Goal: Check status: Check status

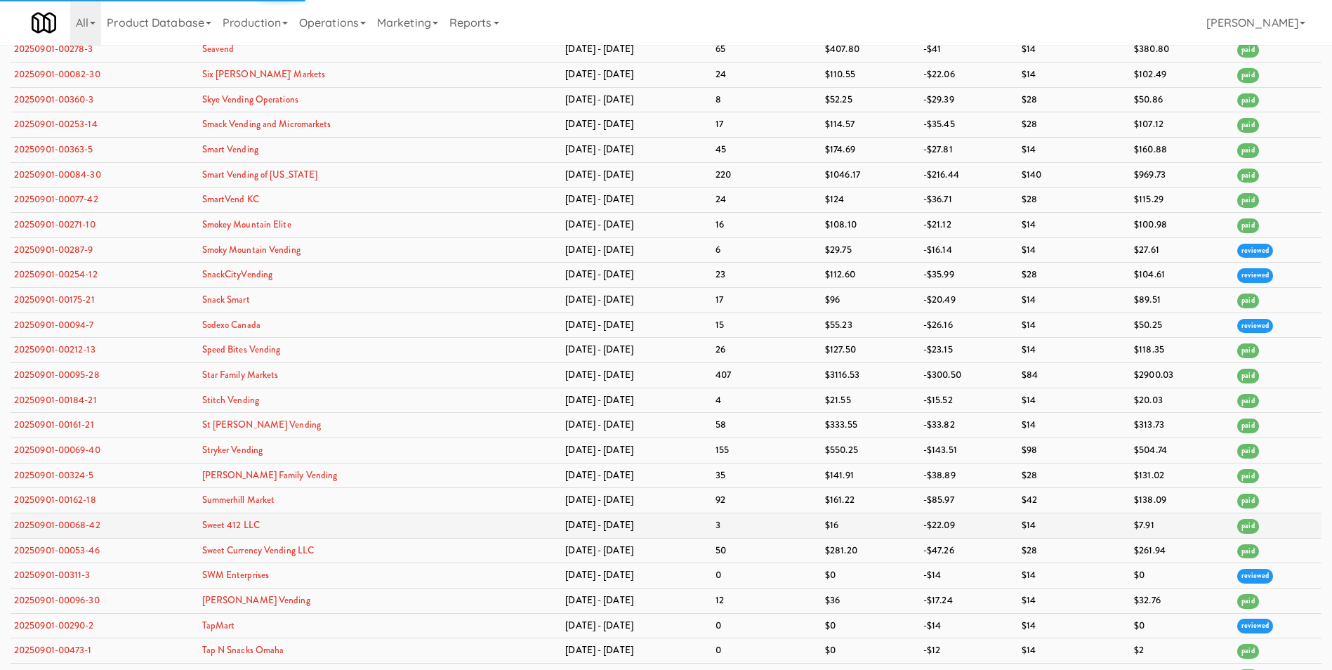
scroll to position [3861, 0]
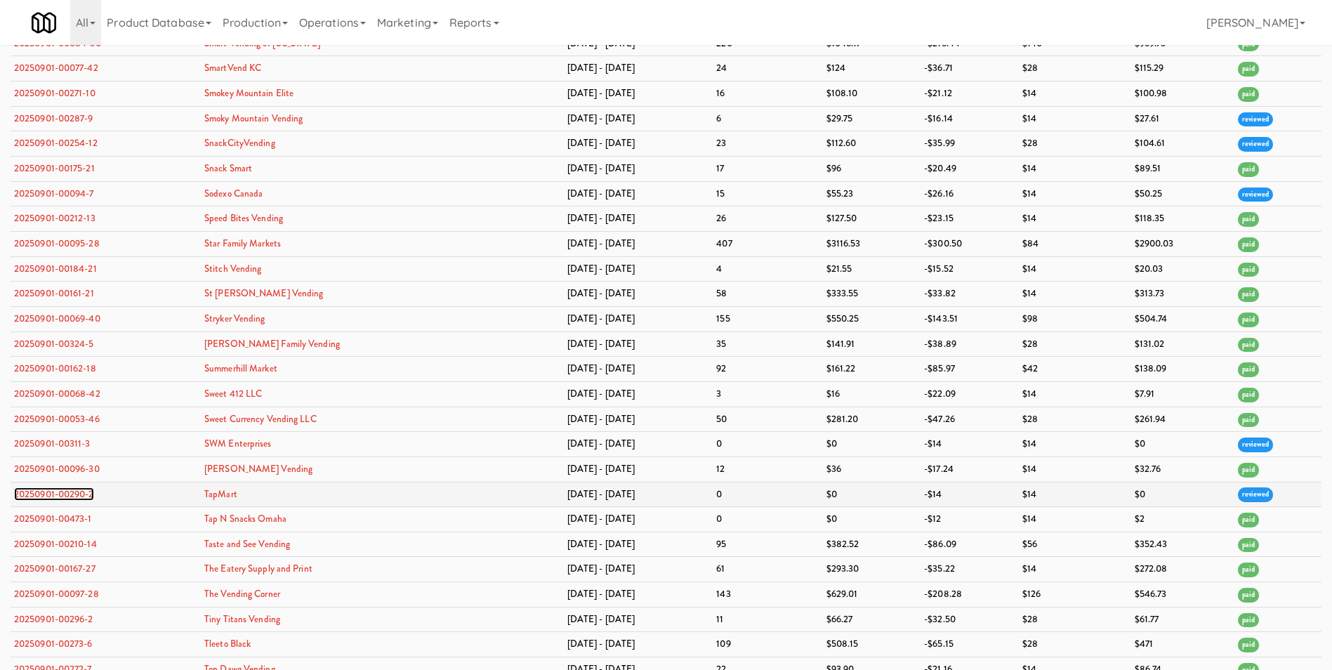
click at [75, 491] on link "20250901-00290-2" at bounding box center [54, 493] width 80 height 13
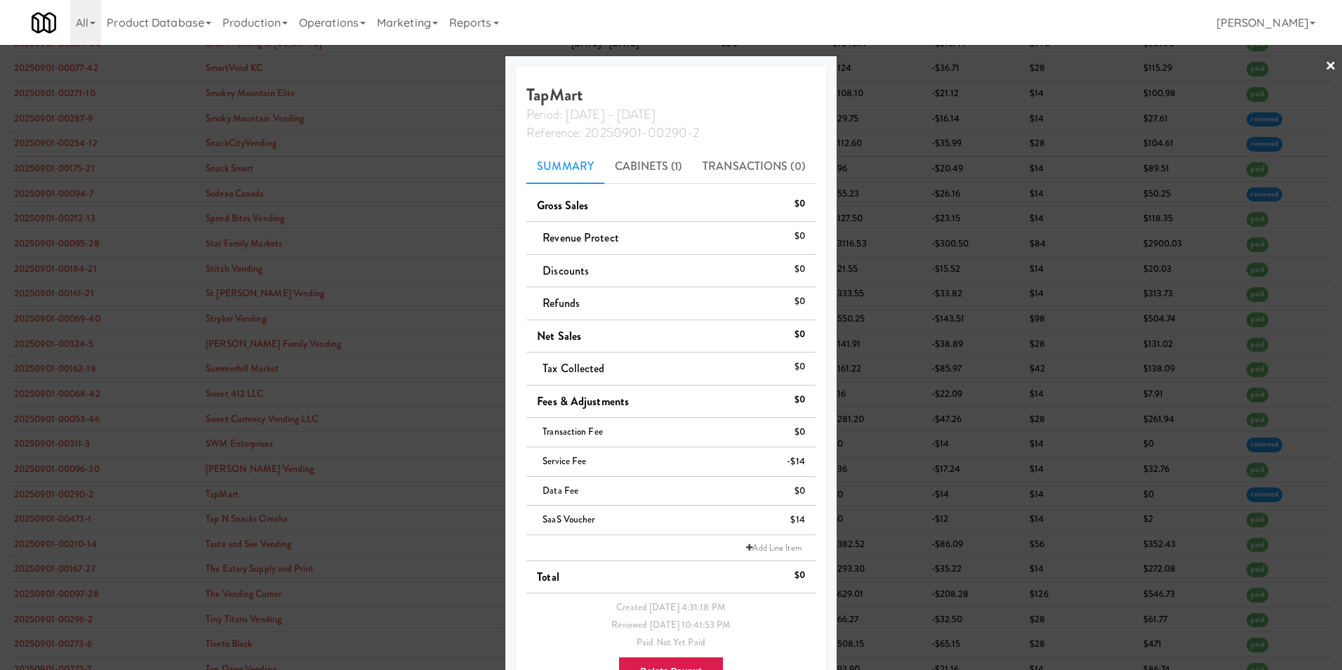
click at [1325, 67] on link "×" at bounding box center [1330, 67] width 11 height 44
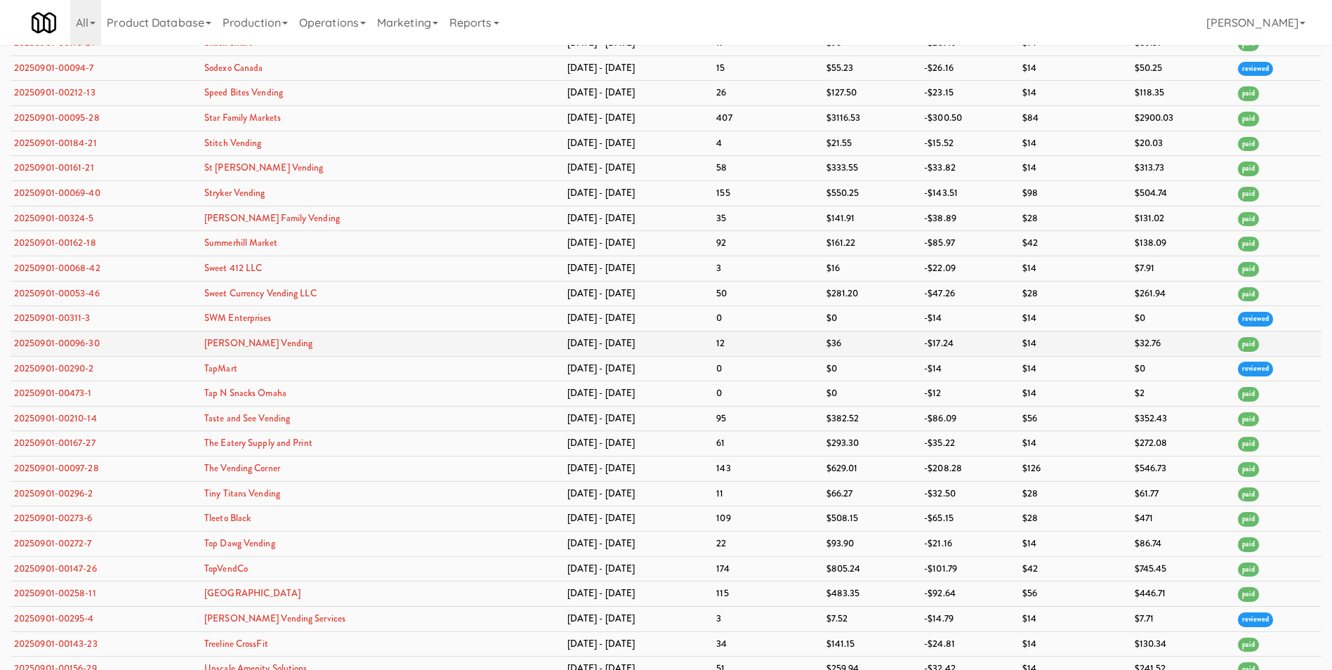
scroll to position [4002, 0]
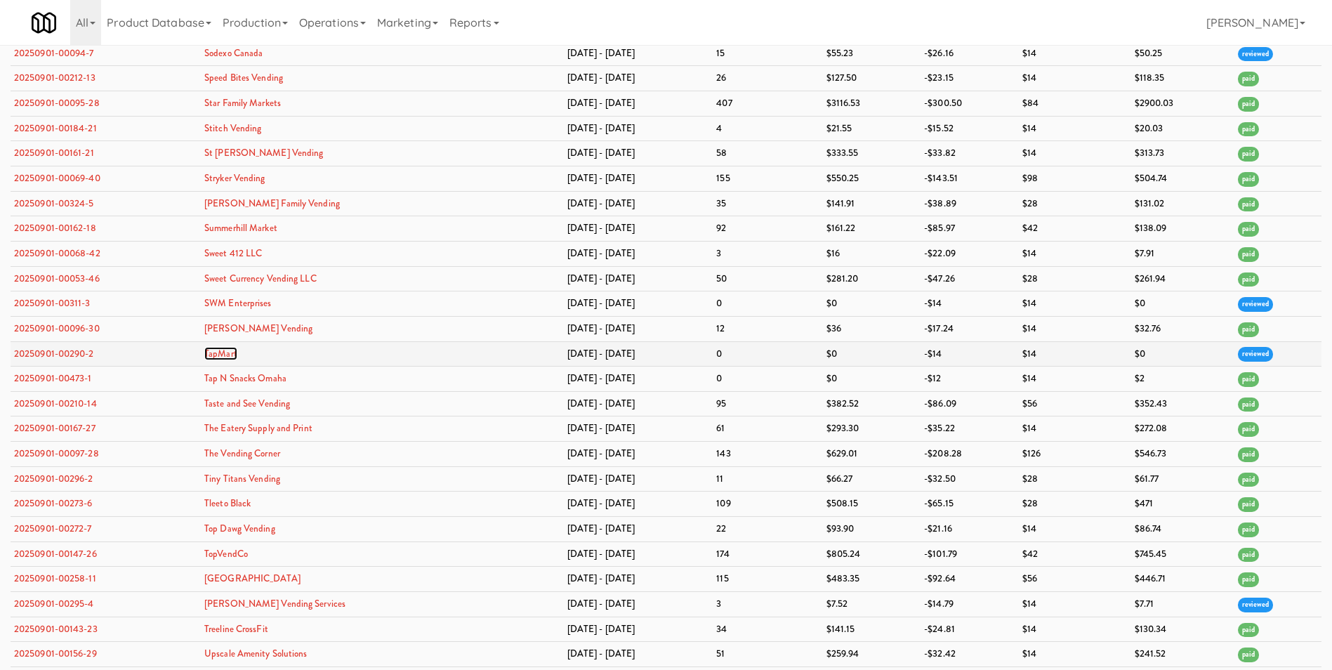
click at [237, 356] on link "TapMart" at bounding box center [220, 353] width 33 height 13
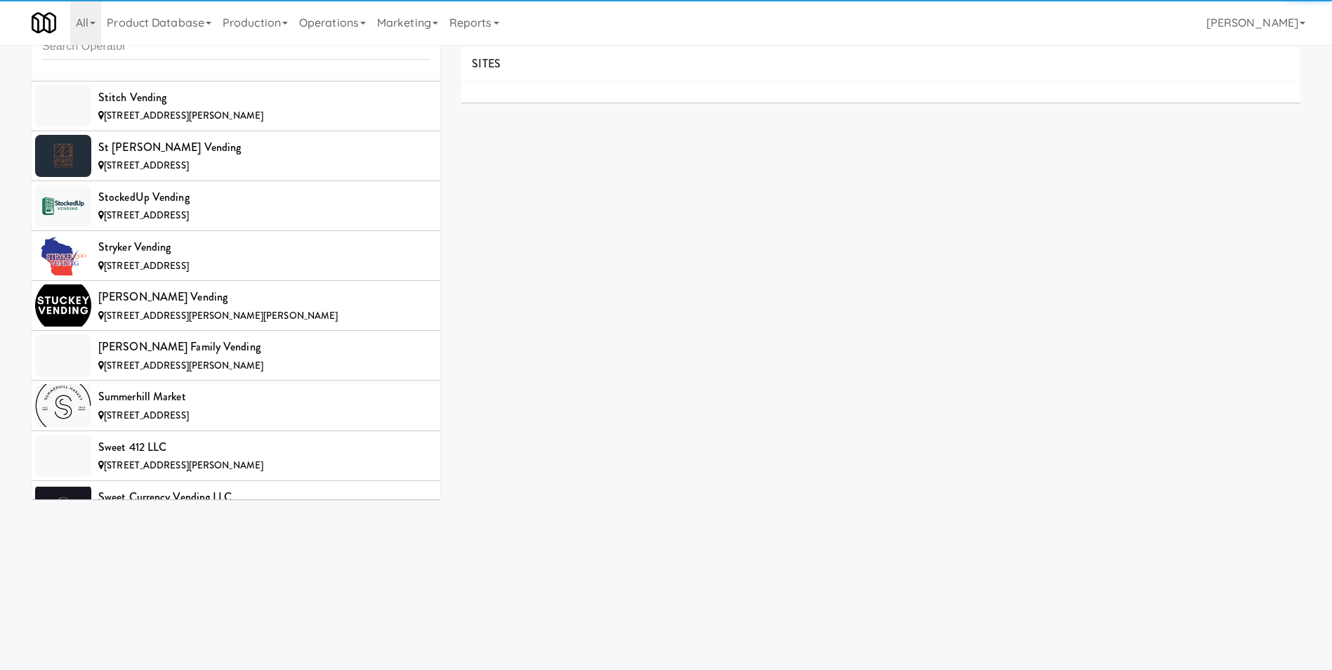
scroll to position [12363, 0]
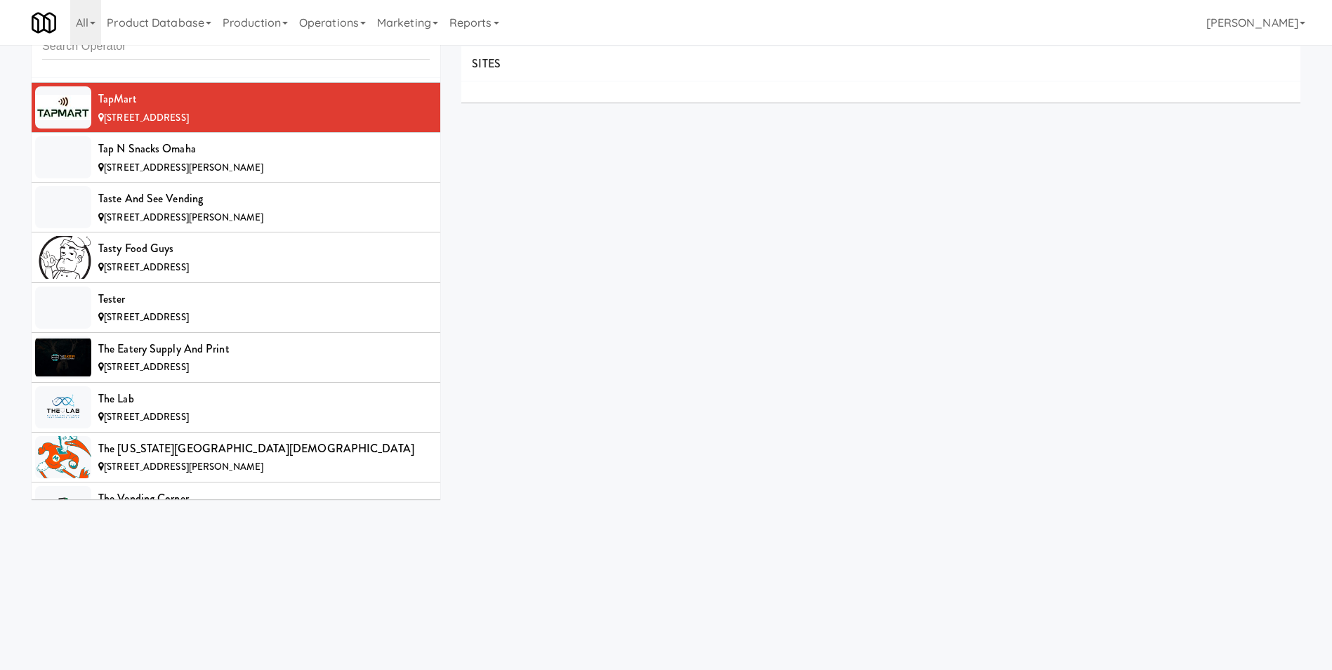
click at [487, 63] on span "SITES" at bounding box center [486, 63] width 29 height 16
click at [156, 92] on div "TapMart" at bounding box center [263, 98] width 331 height 21
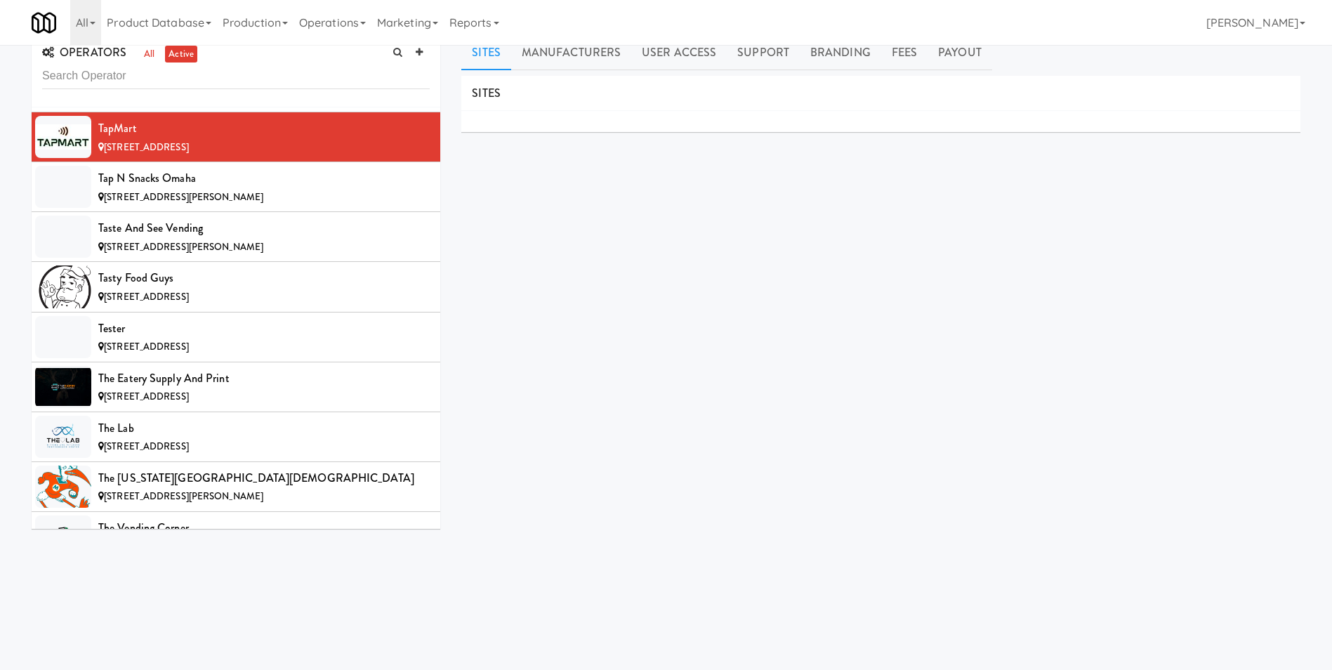
scroll to position [0, 0]
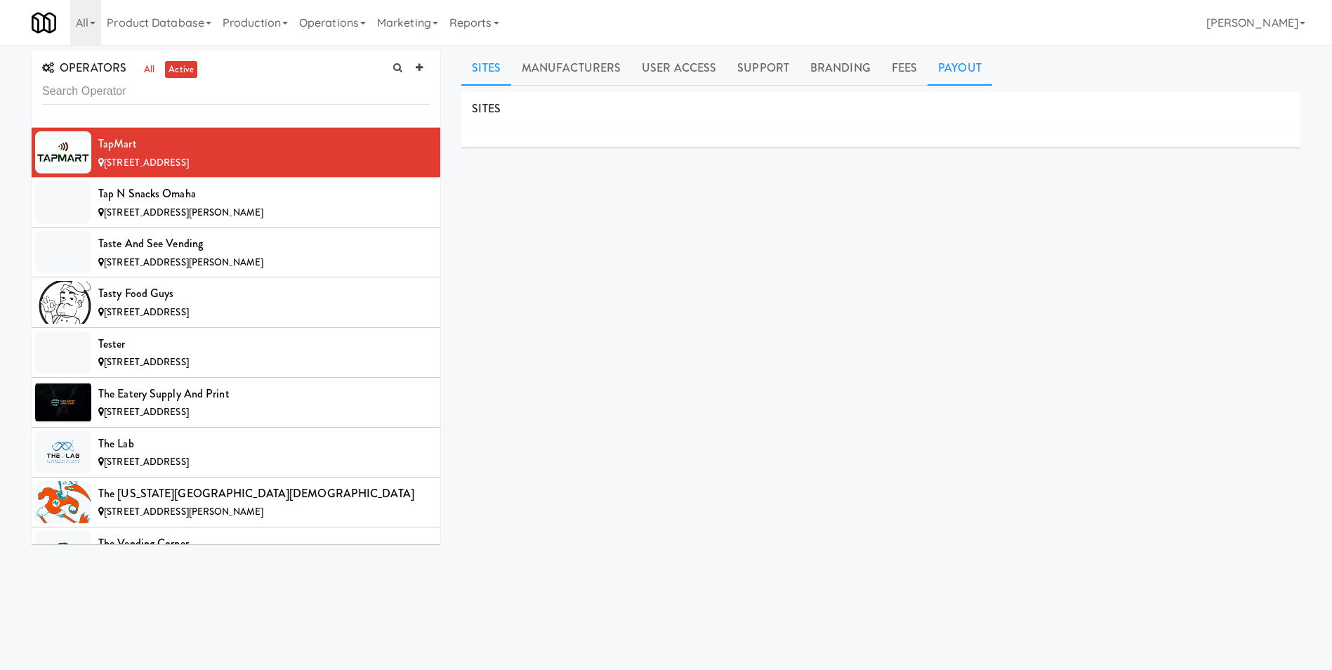
click at [945, 73] on link "Payout" at bounding box center [959, 68] width 65 height 35
